Goal: Find specific page/section: Find specific page/section

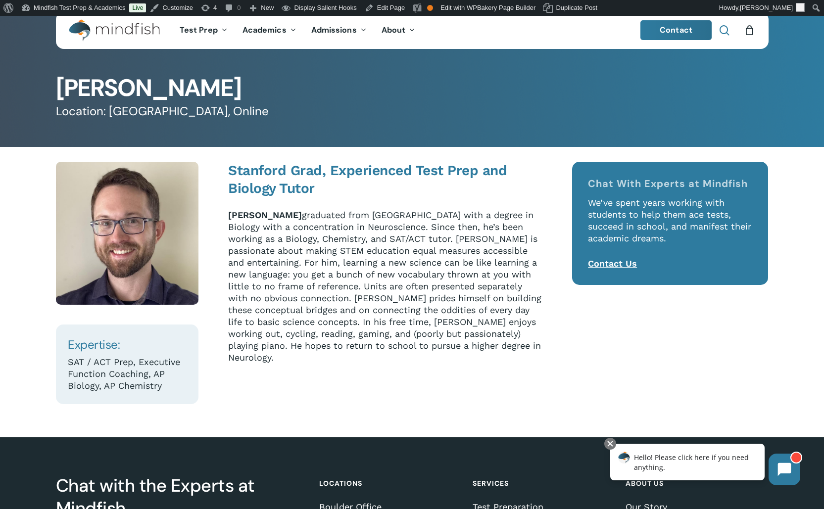
click at [729, 29] on span "Main Menu" at bounding box center [725, 30] width 10 height 10
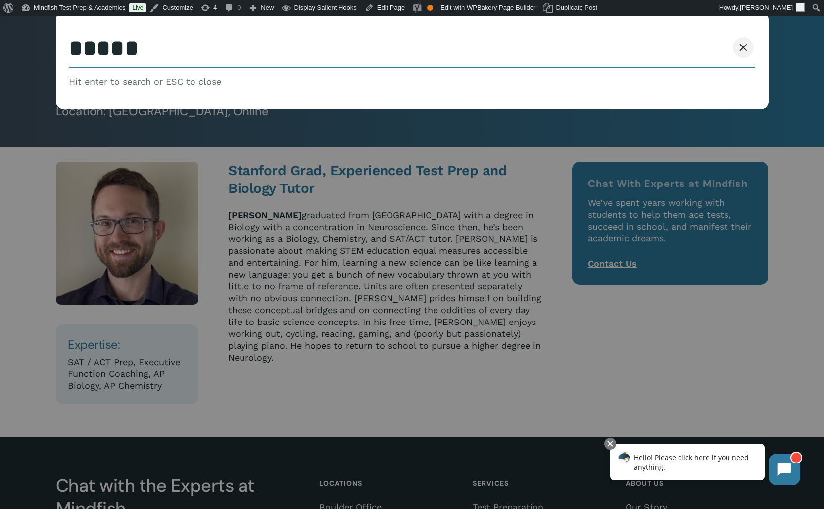
type input "*****"
click at [683, 37] on button "Search" at bounding box center [705, 47] width 45 height 21
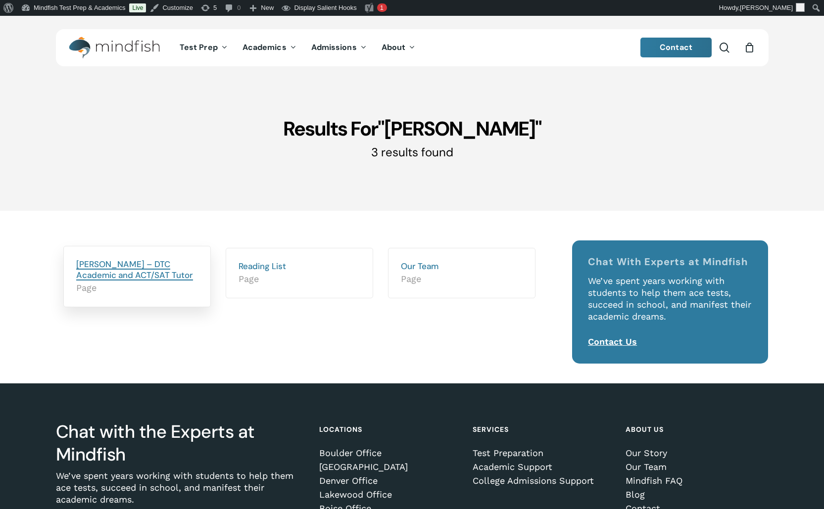
click at [116, 270] on link "[PERSON_NAME] – DTC Academic and ACT/SAT Tutor" at bounding box center [134, 270] width 117 height 22
